Goal: Information Seeking & Learning: Understand process/instructions

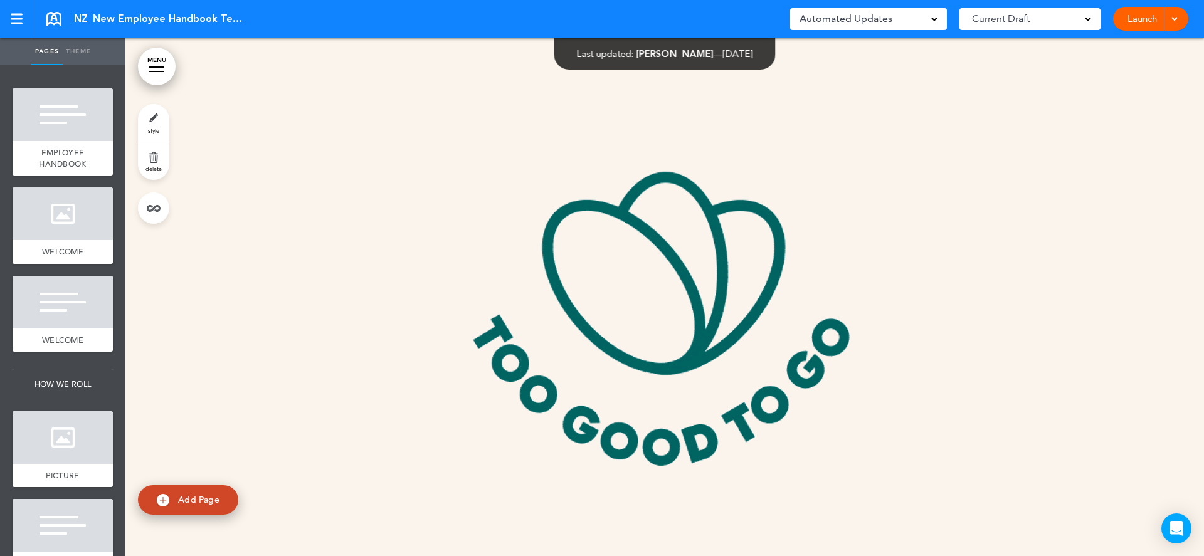
scroll to position [18898, 0]
click at [163, 70] on link "MENU" at bounding box center [157, 67] width 38 height 38
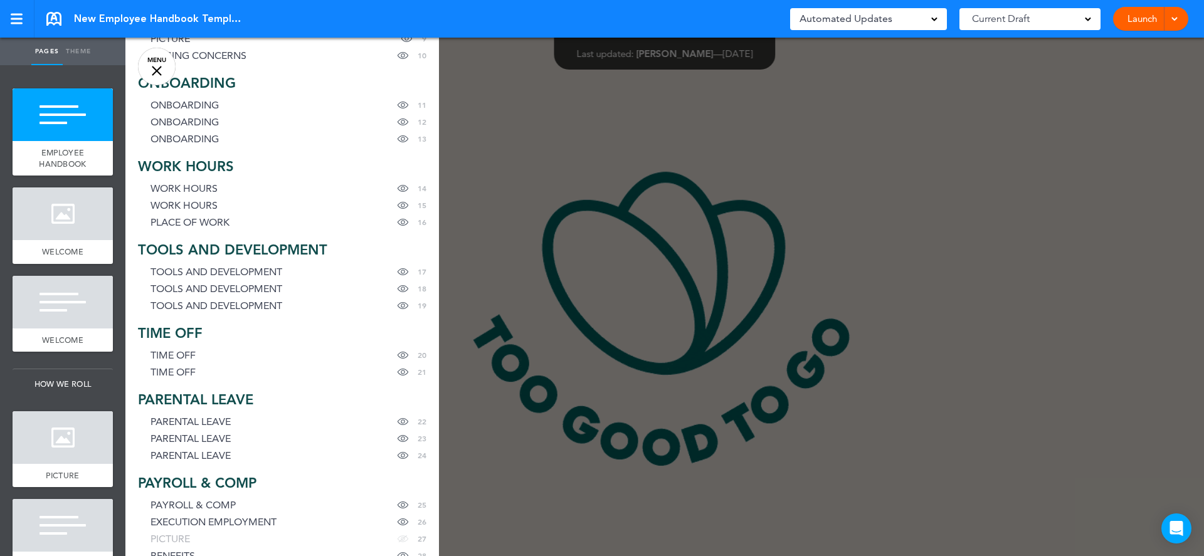
scroll to position [292, 0]
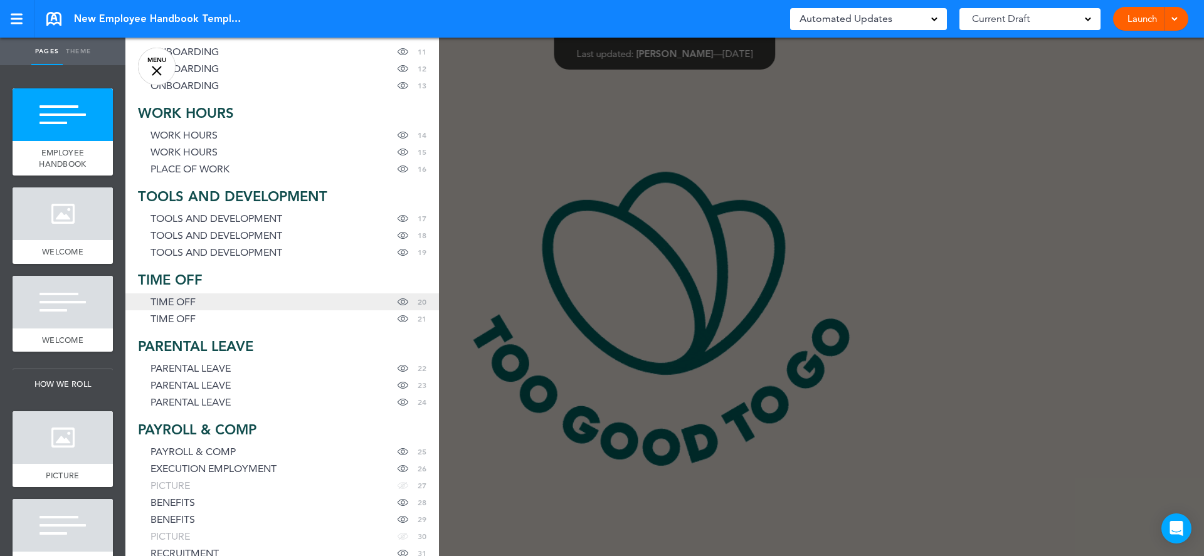
click at [218, 298] on link "TIME OFF Hide page in table of contents 20" at bounding box center [281, 301] width 313 height 17
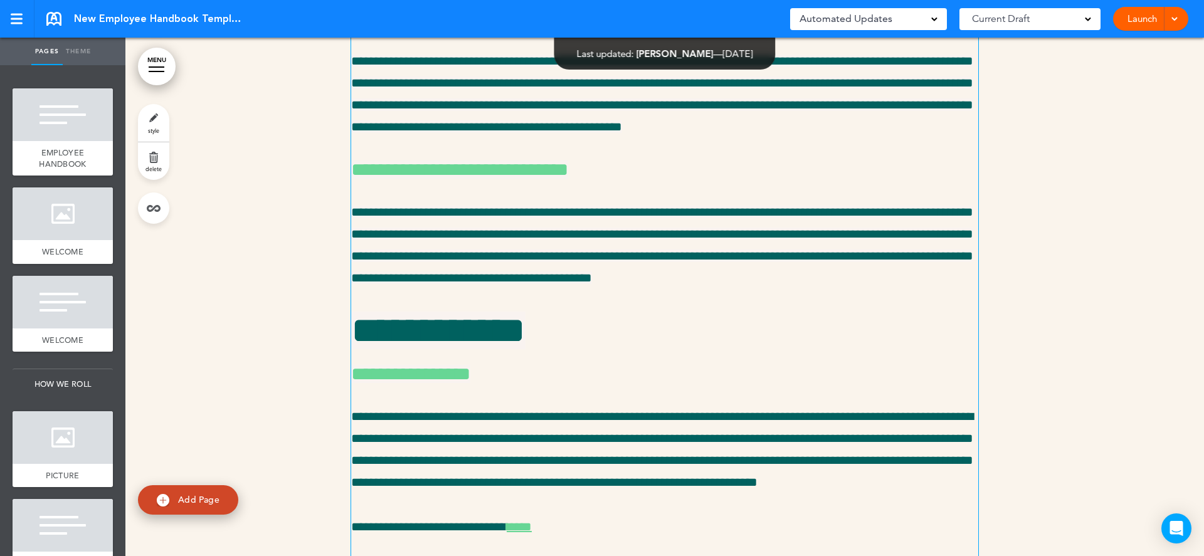
scroll to position [20897, 0]
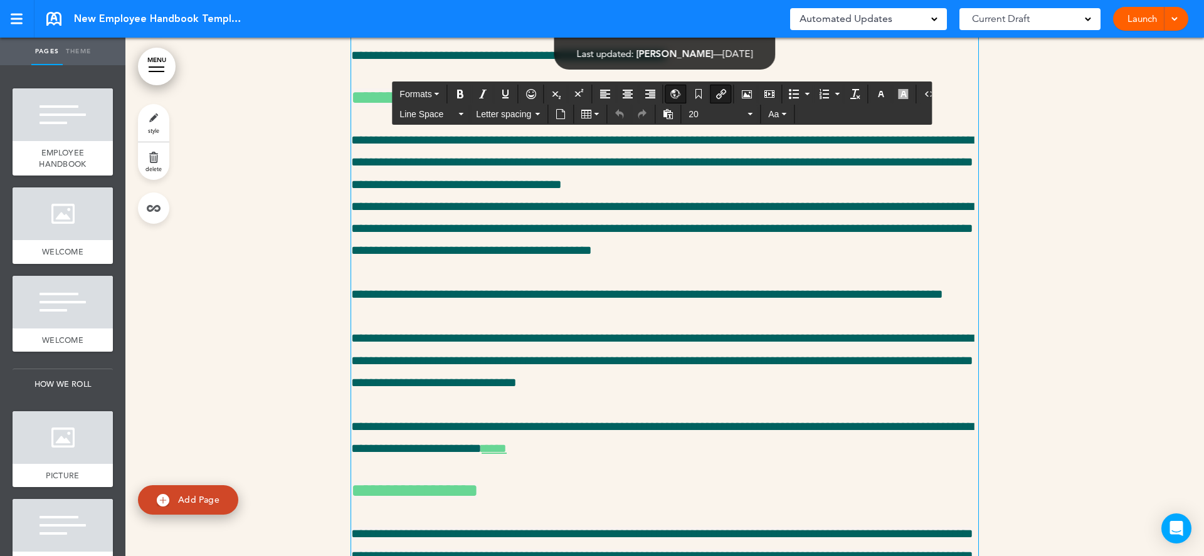
scroll to position [20056, 0]
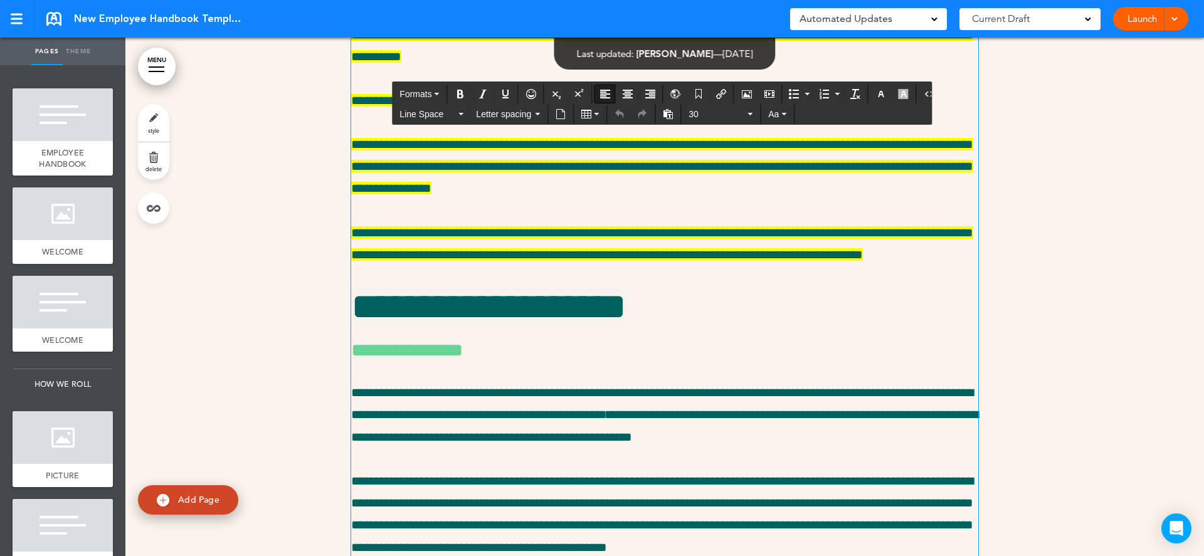
scroll to position [19175, 0]
